Goal: Find specific page/section: Find specific page/section

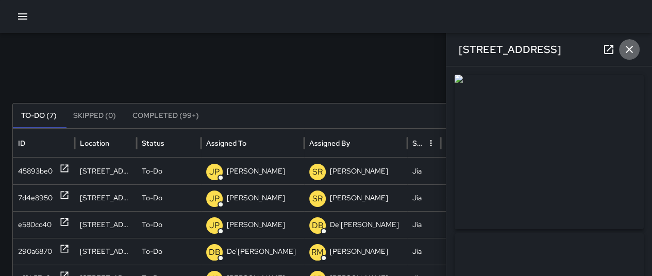
click at [623, 49] on icon "button" at bounding box center [629, 49] width 12 height 12
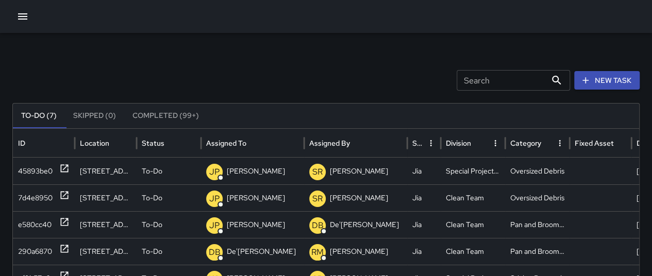
click at [24, 20] on icon "button" at bounding box center [23, 16] width 12 height 12
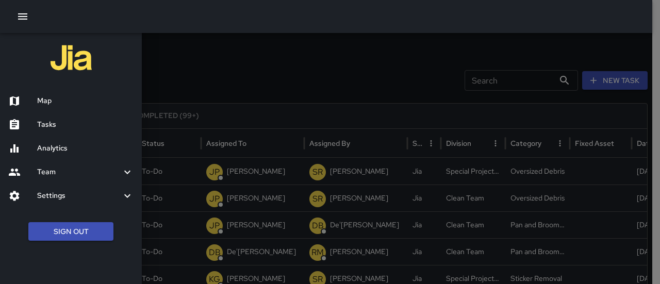
click at [46, 101] on h6 "Map" at bounding box center [85, 100] width 96 height 11
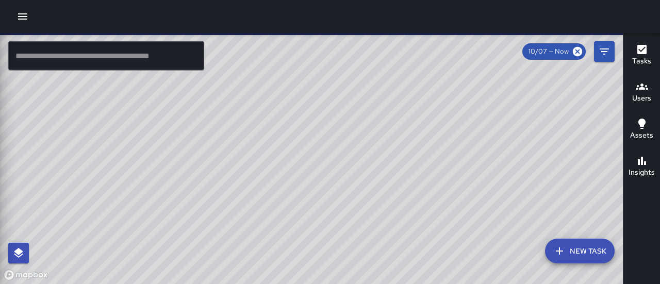
drag, startPoint x: 46, startPoint y: 101, endPoint x: 367, endPoint y: 106, distance: 320.8
click at [604, 57] on icon "Filters" at bounding box center [604, 51] width 12 height 12
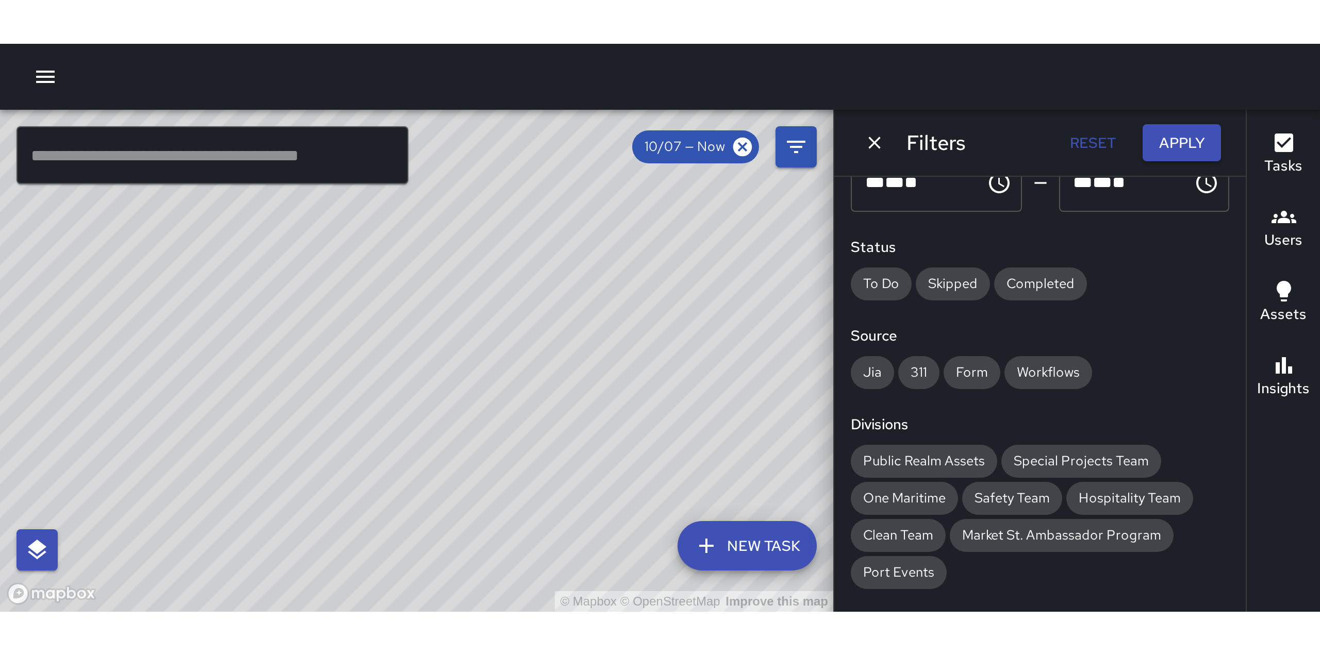
scroll to position [87, 0]
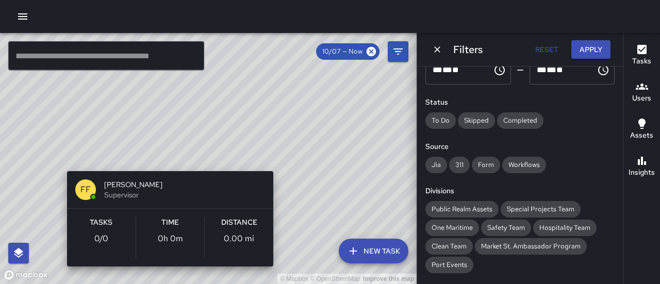
click at [279, 160] on div "© Mapbox © OpenStreetMap Improve this map FF [PERSON_NAME] Supervisor Tasks 0 /…" at bounding box center [208, 158] width 417 height 251
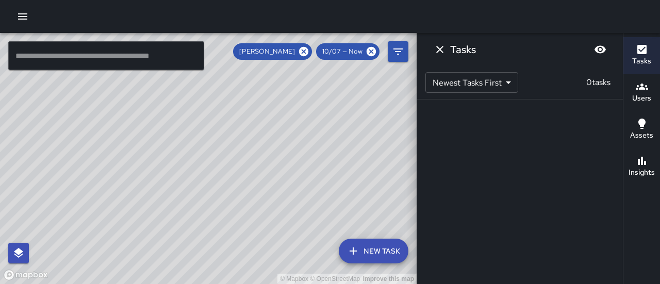
click at [639, 98] on h6 "Users" at bounding box center [641, 98] width 19 height 11
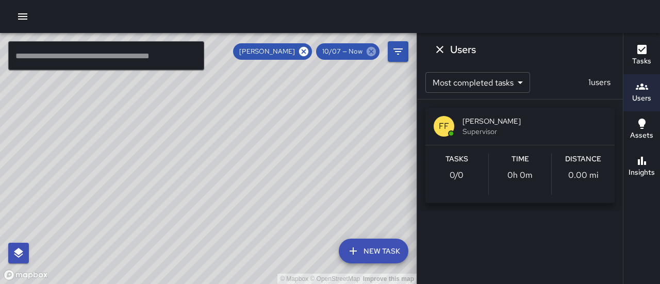
click at [371, 54] on icon at bounding box center [371, 51] width 9 height 9
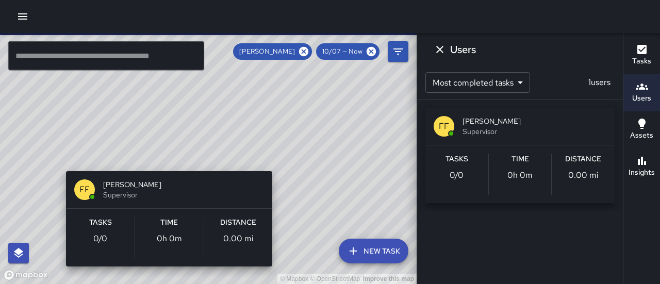
click at [283, 155] on div "© Mapbox © OpenStreetMap Improve this map FF [PERSON_NAME] Supervisor Tasks 0 /…" at bounding box center [208, 158] width 417 height 251
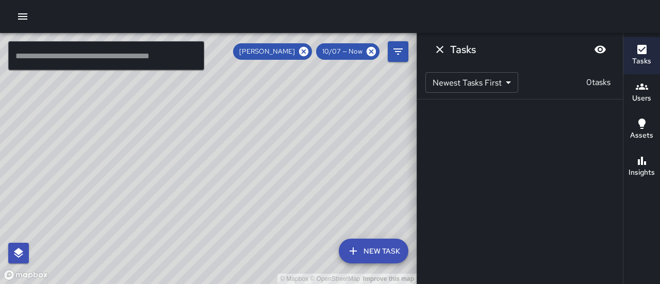
click at [175, 174] on div "© Mapbox © OpenStreetMap Improve this map" at bounding box center [208, 158] width 417 height 251
click at [278, 159] on div "© Mapbox © OpenStreetMap Improve this map FF [PERSON_NAME] Supervisor Tasks 0 /…" at bounding box center [208, 158] width 417 height 251
click at [306, 51] on icon at bounding box center [303, 51] width 9 height 9
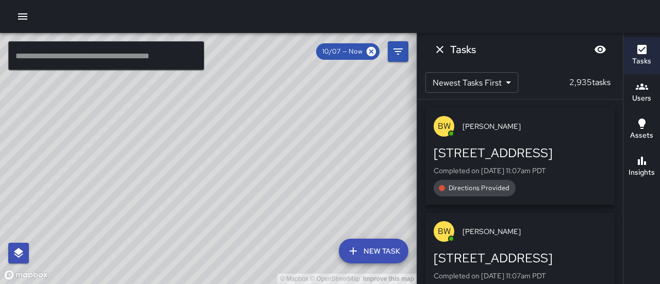
click at [207, 215] on div "© Mapbox © OpenStreetMap Improve this map CH [PERSON_NAME] [STREET_ADDRESS] Com…" at bounding box center [208, 158] width 417 height 251
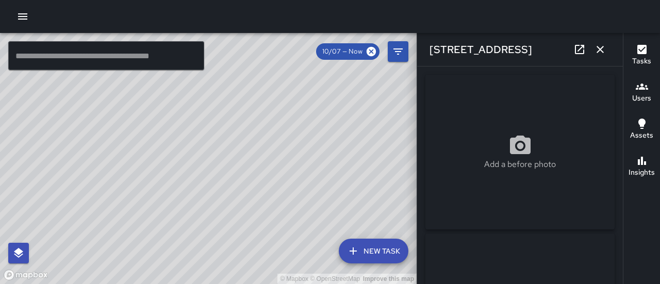
type input "**********"
click at [172, 152] on div "© Mapbox © OpenStreetMap Improve this map" at bounding box center [208, 158] width 417 height 251
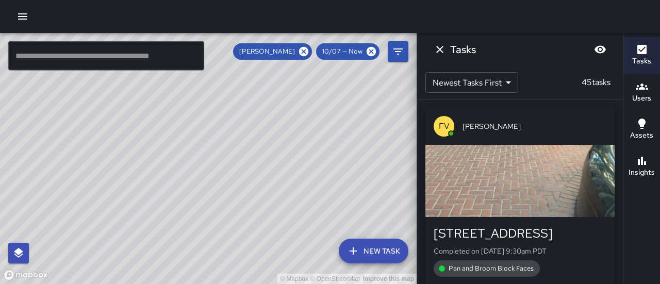
drag, startPoint x: 172, startPoint y: 152, endPoint x: 39, endPoint y: 176, distance: 135.1
click at [39, 176] on div "© Mapbox © OpenStreetMap Improve this map" at bounding box center [208, 158] width 417 height 251
drag, startPoint x: 196, startPoint y: 208, endPoint x: 91, endPoint y: 261, distance: 118.5
click at [91, 261] on div "© Mapbox © OpenStreetMap Improve this map" at bounding box center [208, 158] width 417 height 251
drag, startPoint x: 91, startPoint y: 261, endPoint x: 113, endPoint y: 234, distance: 35.9
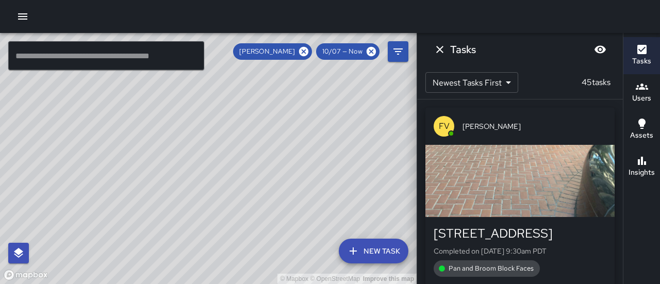
click at [113, 234] on div "© Mapbox © OpenStreetMap Improve this map" at bounding box center [208, 158] width 417 height 251
drag, startPoint x: 113, startPoint y: 234, endPoint x: 164, endPoint y: 202, distance: 59.8
click at [164, 202] on div "© Mapbox © OpenStreetMap Improve this map" at bounding box center [208, 158] width 417 height 251
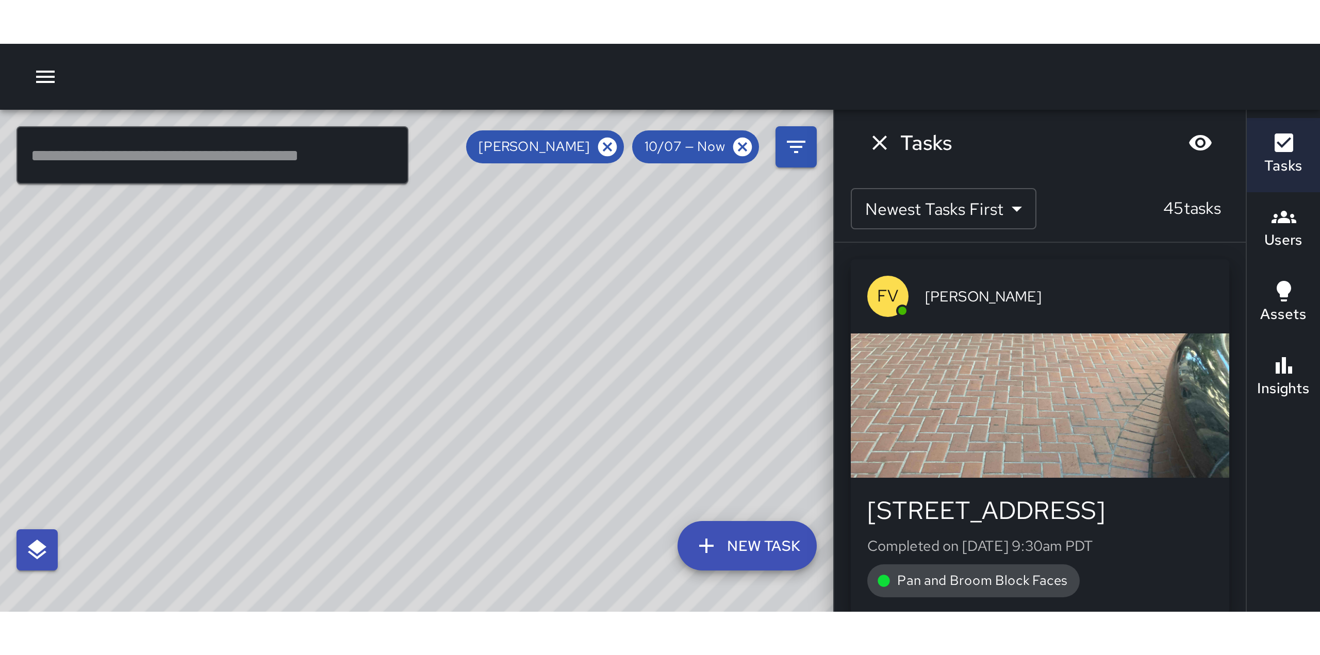
scroll to position [0, 0]
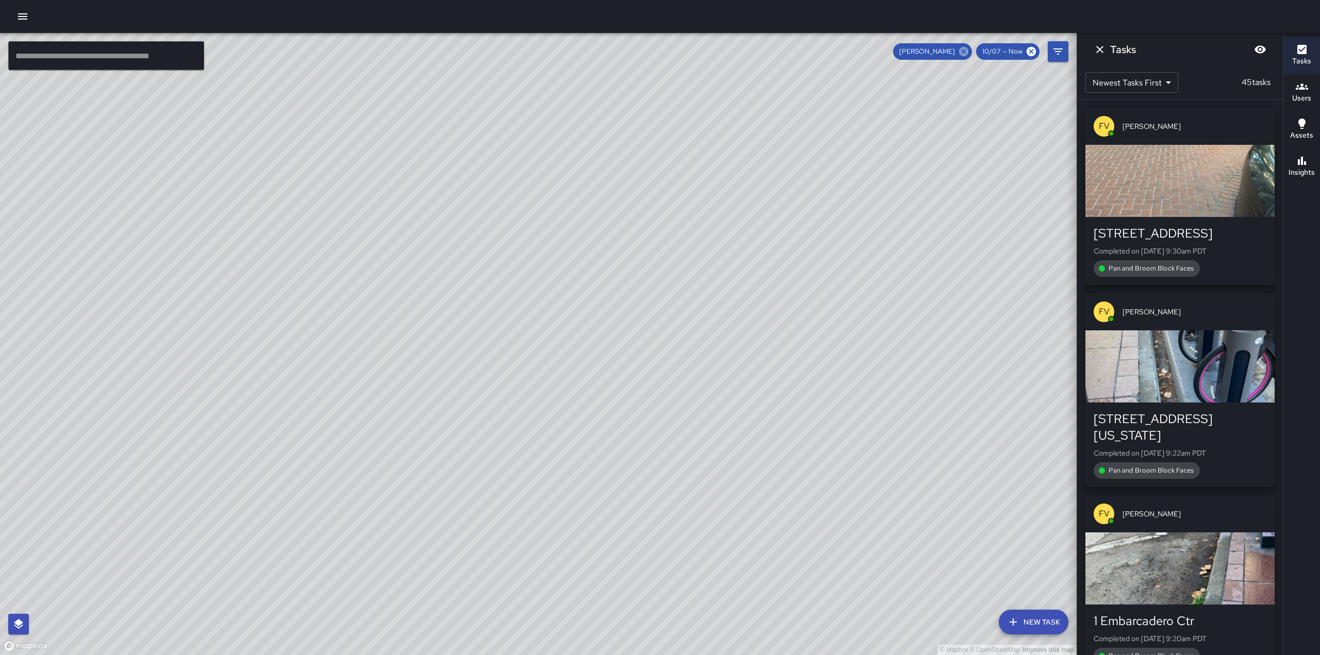
click at [652, 54] on icon at bounding box center [963, 51] width 11 height 11
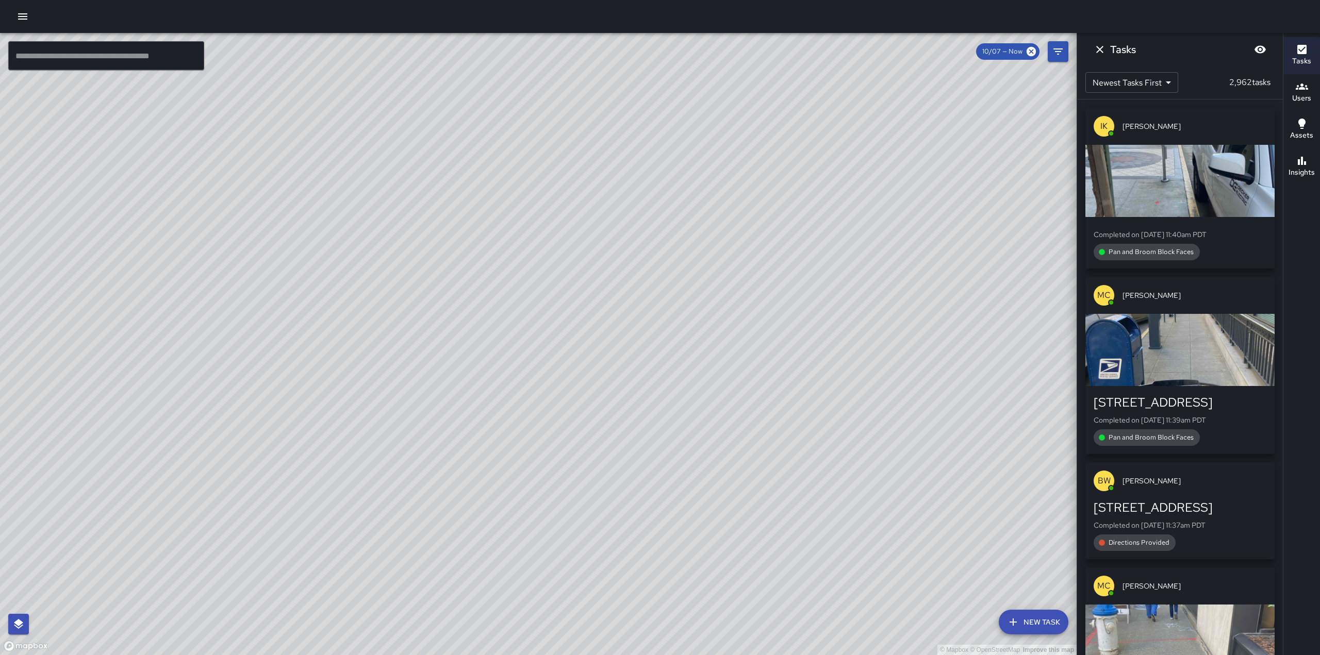
drag, startPoint x: 483, startPoint y: 329, endPoint x: 633, endPoint y: 335, distance: 150.2
click at [633, 276] on div "© Mapbox © OpenStreetMap Improve this map" at bounding box center [538, 344] width 1077 height 622
click at [645, 276] on div "© Mapbox © OpenStreetMap Improve this map" at bounding box center [538, 344] width 1077 height 622
drag, startPoint x: 443, startPoint y: 320, endPoint x: 450, endPoint y: 326, distance: 8.8
click at [450, 276] on div "© Mapbox © OpenStreetMap Improve this map" at bounding box center [538, 344] width 1077 height 622
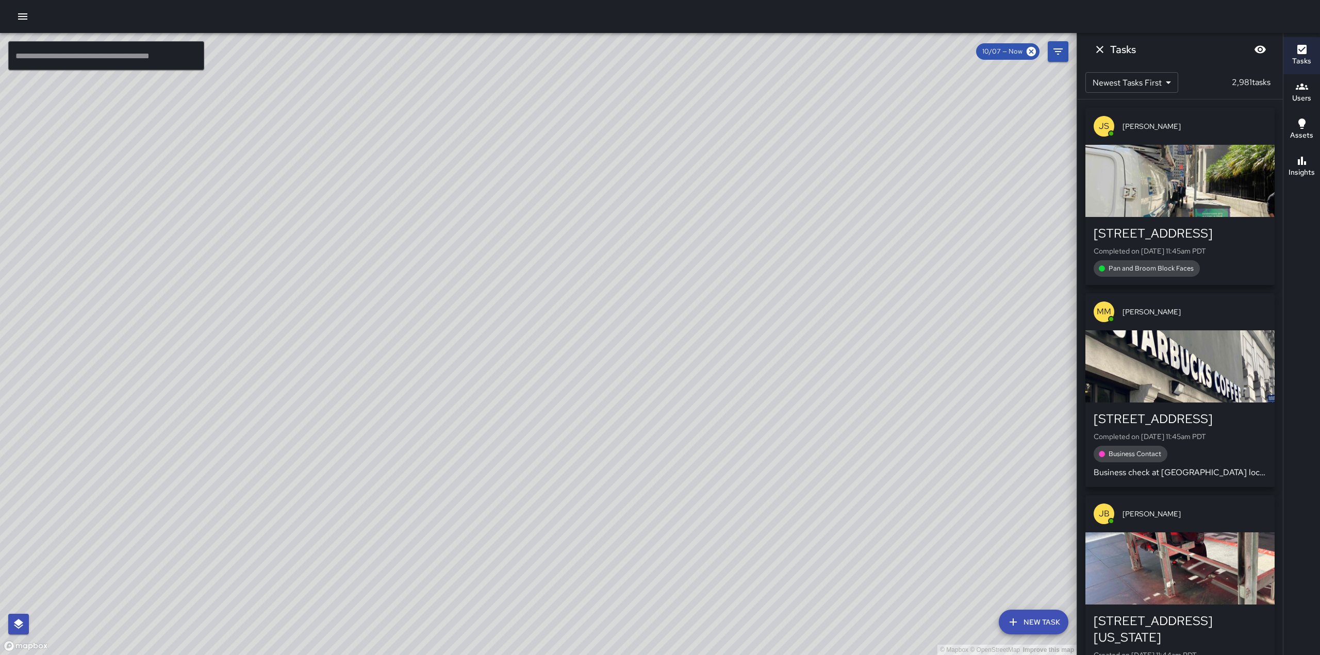
click at [450, 276] on div "© Mapbox © OpenStreetMap Improve this map" at bounding box center [538, 344] width 1077 height 622
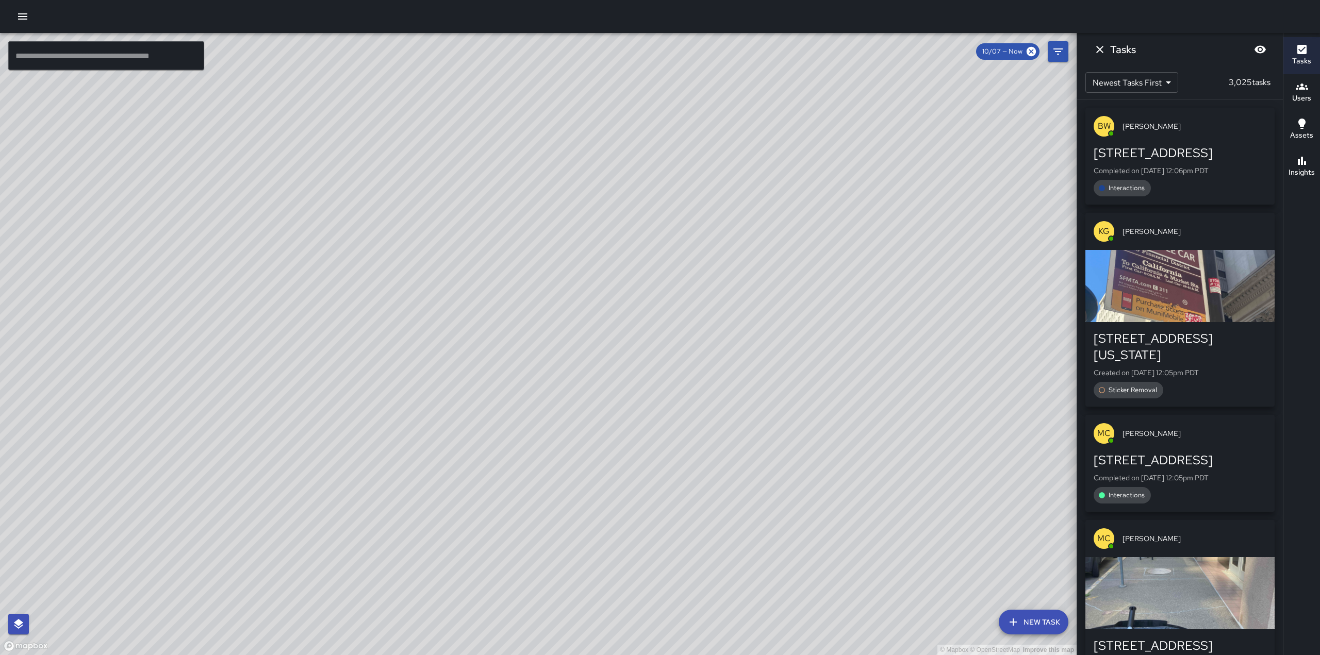
click at [428, 145] on div "© Mapbox © OpenStreetMap Improve this map" at bounding box center [538, 344] width 1077 height 622
click at [25, 14] on icon "button" at bounding box center [22, 16] width 9 height 6
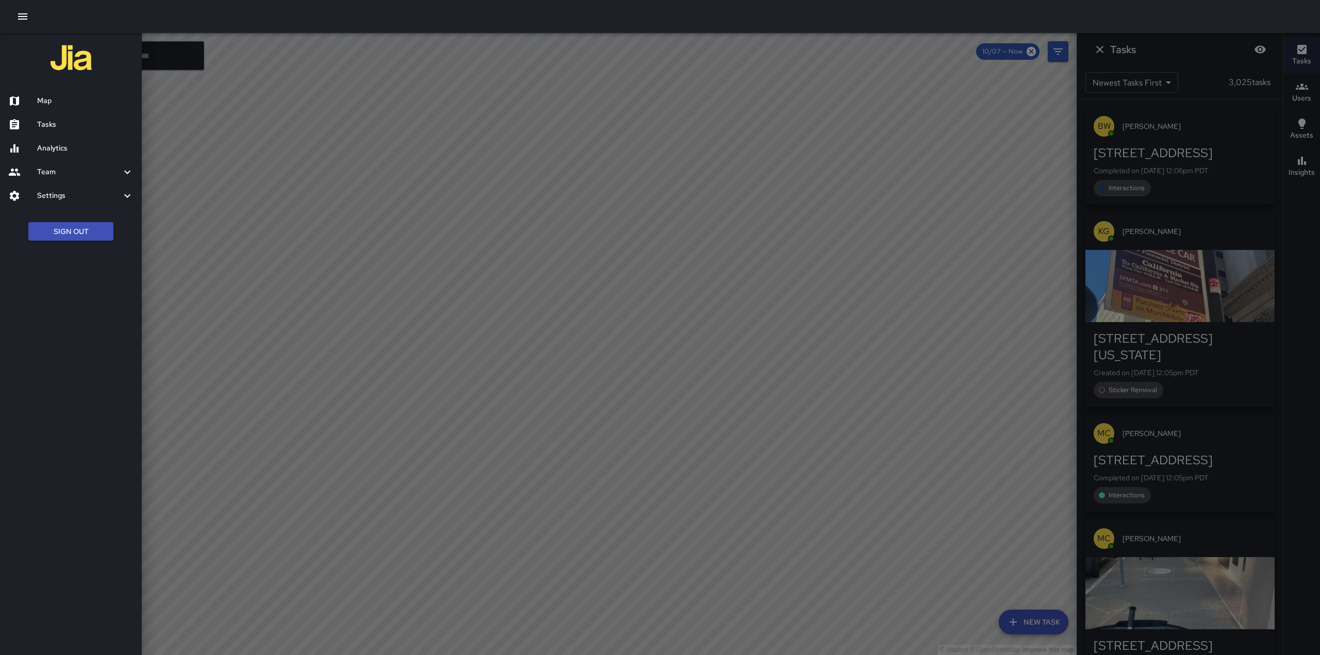
click at [40, 124] on h6 "Tasks" at bounding box center [85, 124] width 96 height 11
